Goal: Download file/media

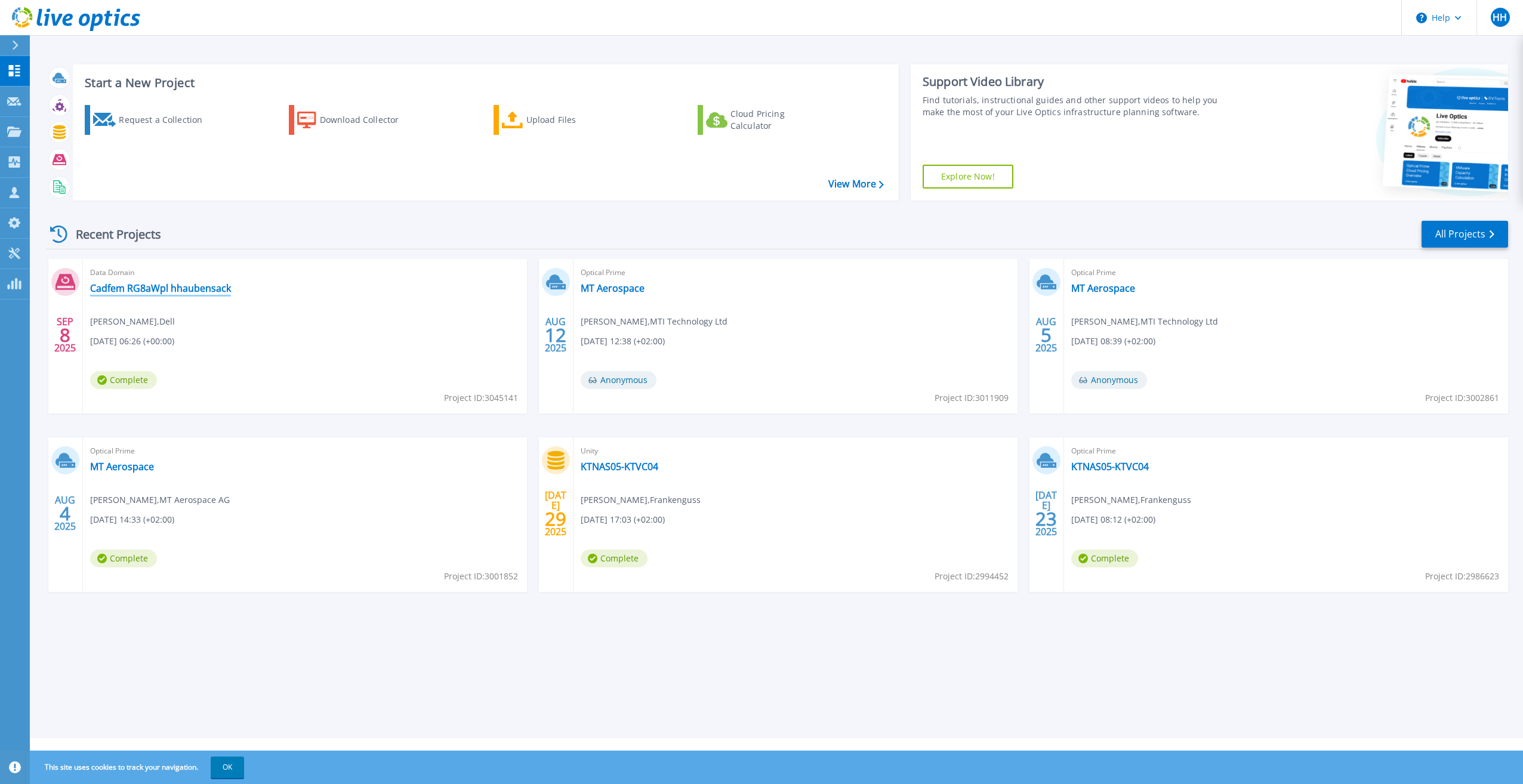
click at [207, 290] on link "Cadfem RG8aWpl hhaubensack" at bounding box center [160, 288] width 141 height 12
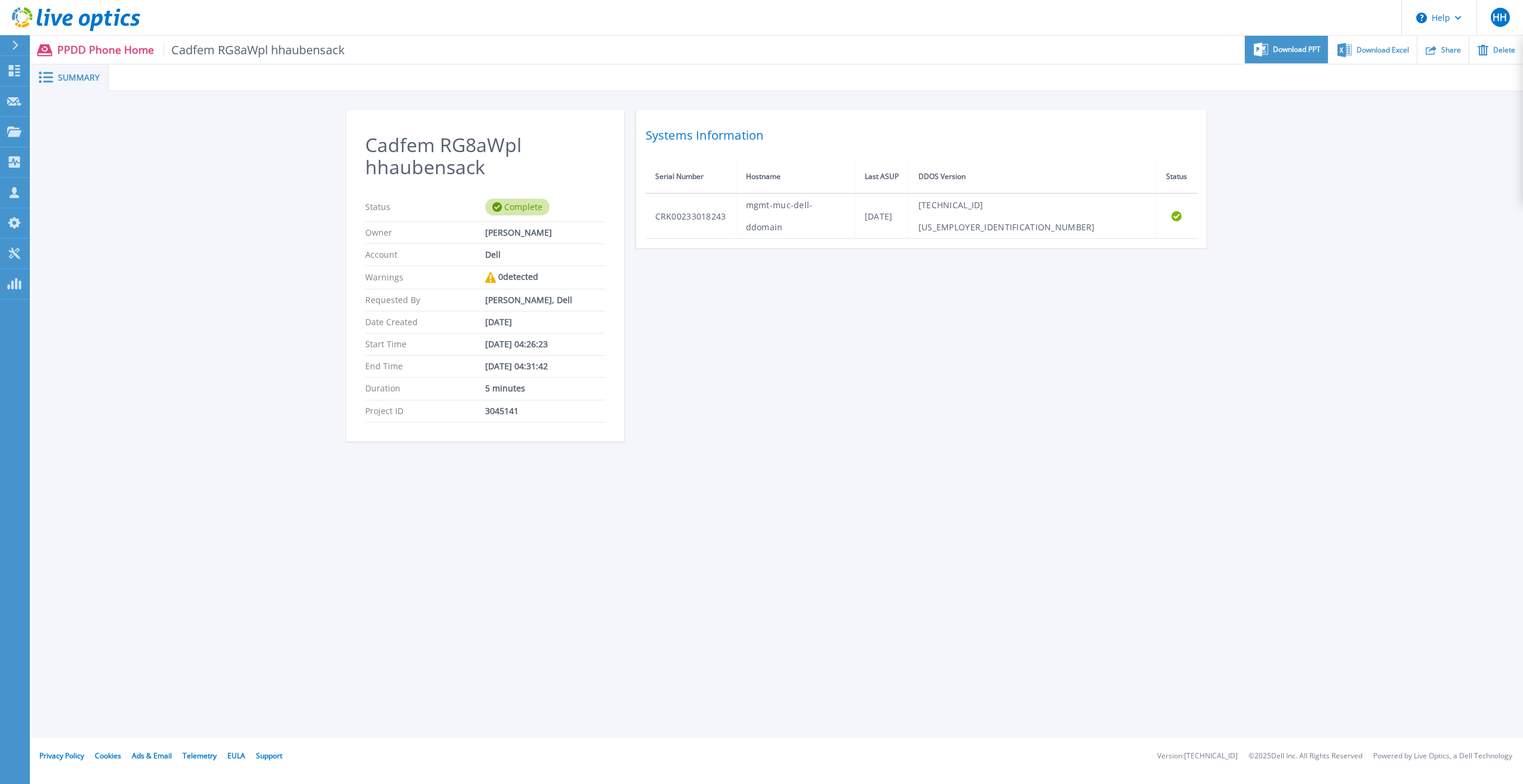
click at [1302, 51] on span "Download PPT" at bounding box center [1297, 49] width 48 height 7
click at [1351, 191] on div "Cadfem RG8aWpl hhaubensack Status Complete Owner [PERSON_NAME] Account Dell War…" at bounding box center [777, 283] width 1491 height 383
drag, startPoint x: 1287, startPoint y: 515, endPoint x: 1285, endPoint y: 507, distance: 8.2
click at [1287, 515] on div "Summary Cadfem RG8aWpl hhaubensack Status Complete Owner [PERSON_NAME] Account …" at bounding box center [777, 369] width 1491 height 738
click at [90, 75] on span "Summary" at bounding box center [78, 77] width 41 height 8
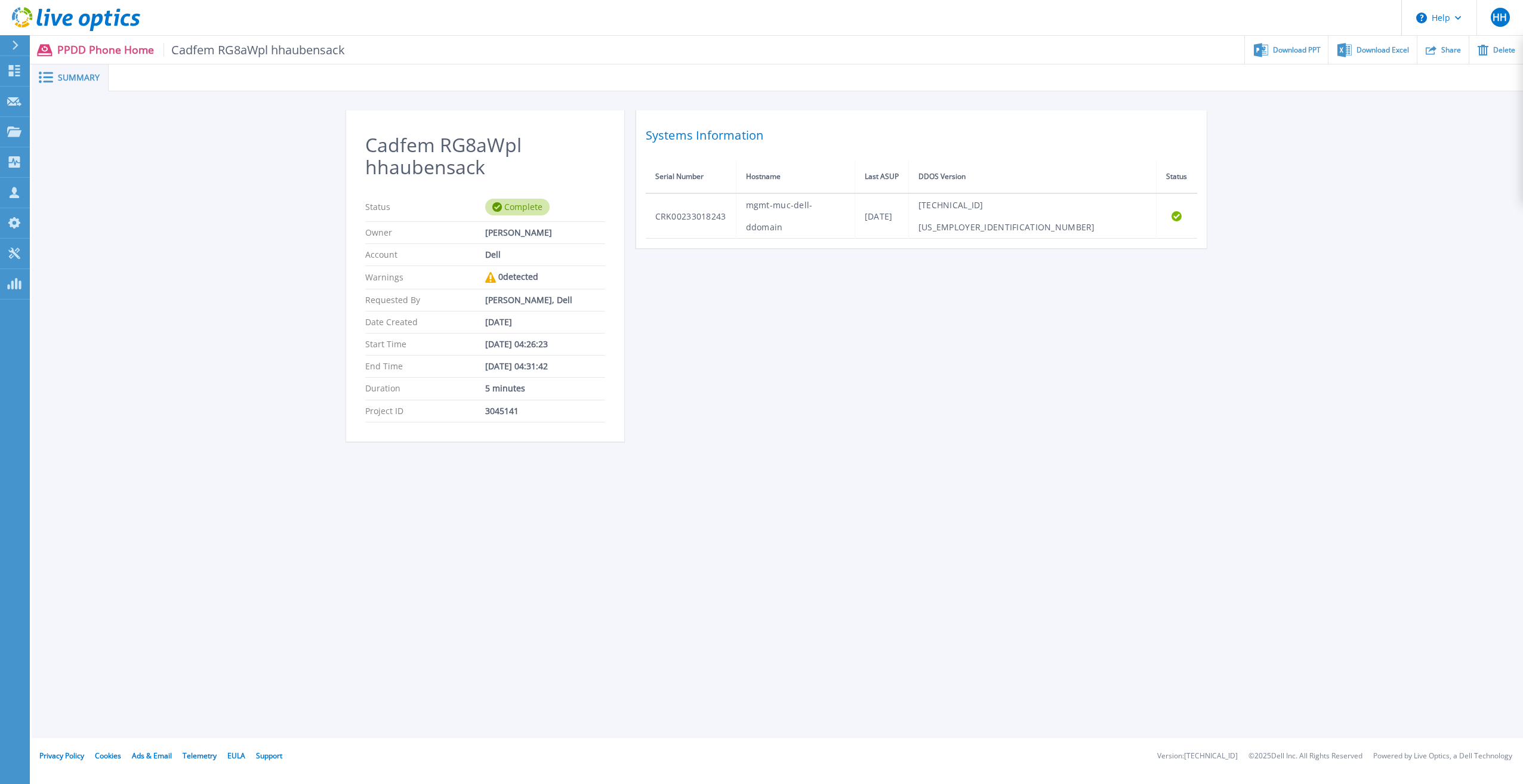
drag, startPoint x: 827, startPoint y: 394, endPoint x: 811, endPoint y: 335, distance: 61.1
click at [827, 394] on div "Cadfem RG8aWpl hhaubensack Status Complete Owner [PERSON_NAME] Account Dell War…" at bounding box center [777, 283] width 863 height 345
